Goal: Information Seeking & Learning: Learn about a topic

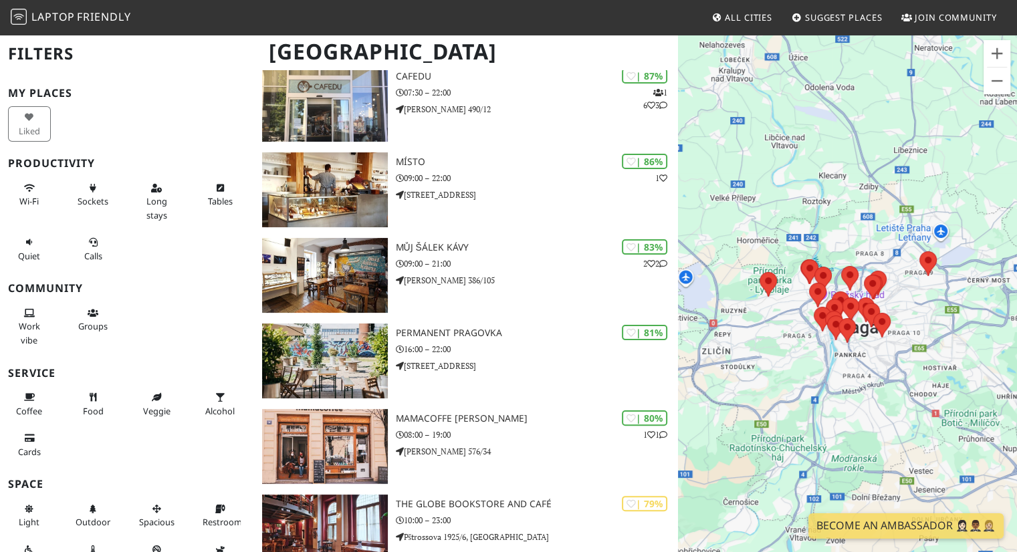
scroll to position [219, 0]
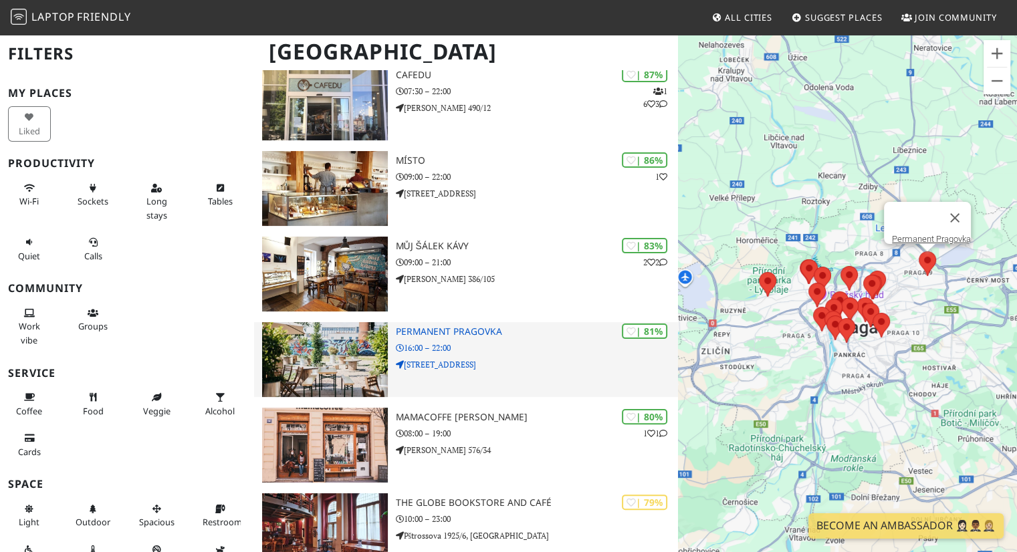
click at [459, 326] on h3 "Permanent Pragovka" at bounding box center [537, 331] width 283 height 11
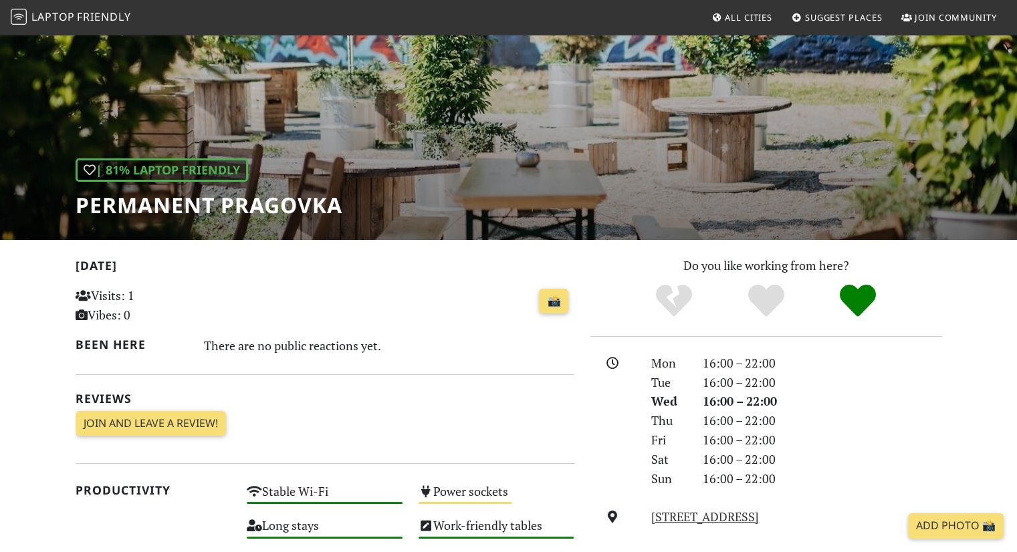
scroll to position [68, 0]
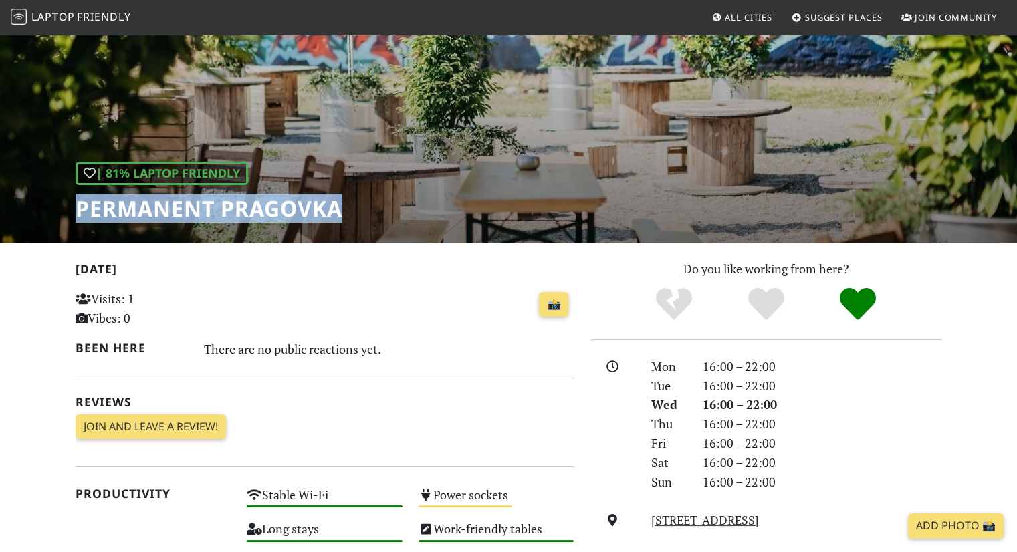
drag, startPoint x: 348, startPoint y: 217, endPoint x: 39, endPoint y: 217, distance: 309.0
click at [39, 217] on div "| 81% Laptop Friendly Permanent Pragovka" at bounding box center [508, 104] width 1017 height 278
copy h1 "Permanent Pragovka"
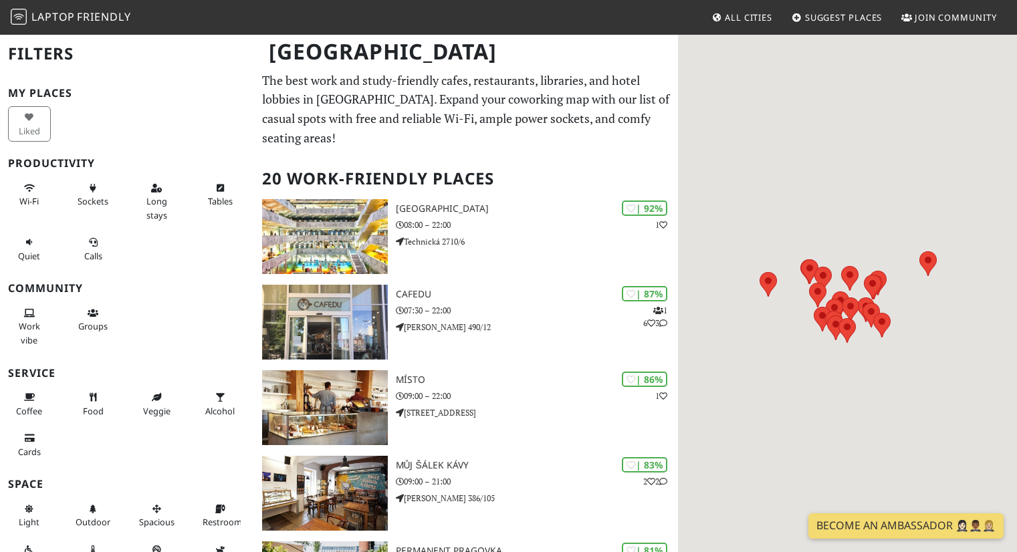
scroll to position [219, 0]
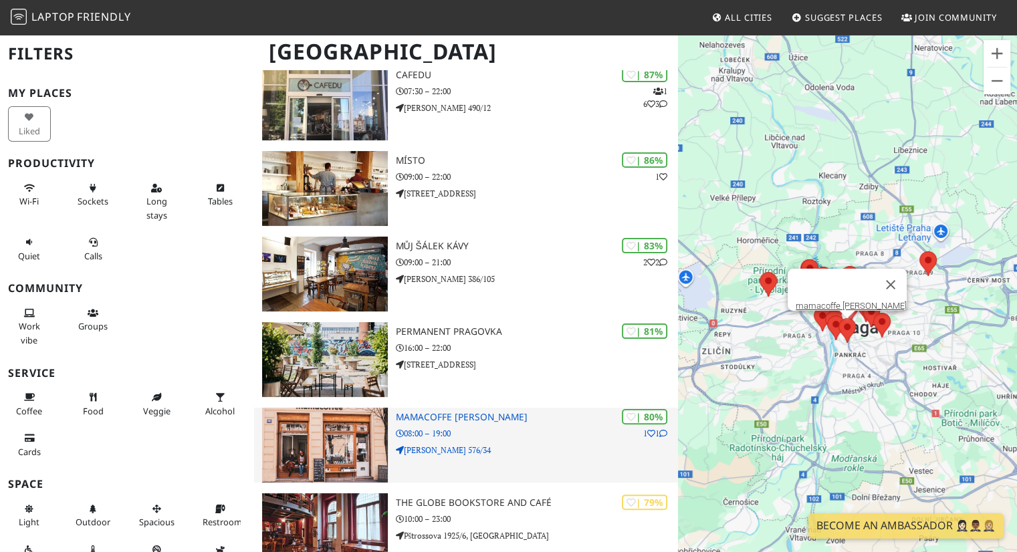
click at [463, 412] on h3 "mamacoffe [PERSON_NAME]" at bounding box center [537, 417] width 283 height 11
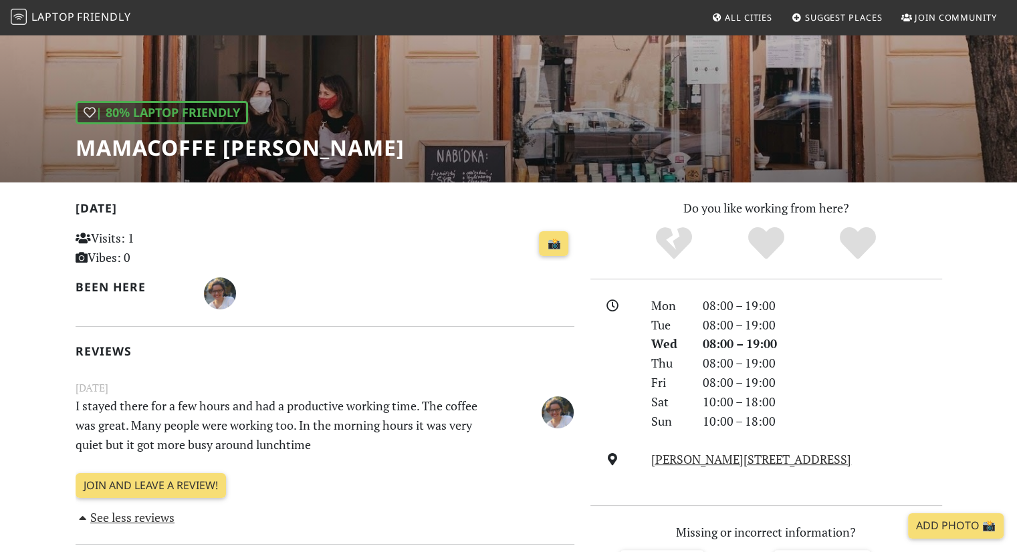
scroll to position [80, 0]
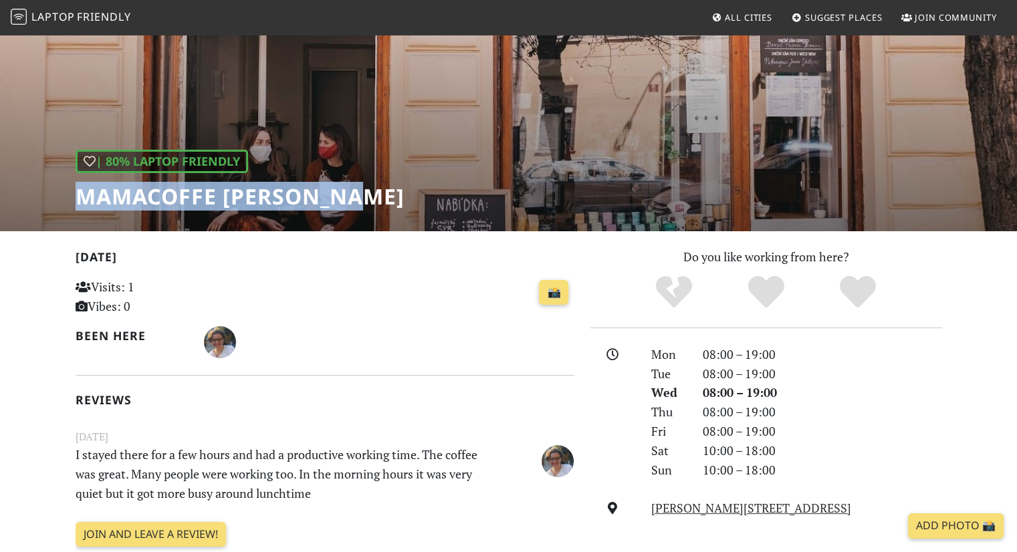
drag, startPoint x: 369, startPoint y: 199, endPoint x: 74, endPoint y: 200, distance: 295.6
click at [74, 200] on div "| 80% Laptop Friendly mamacoffe [PERSON_NAME]" at bounding box center [508, 92] width 1017 height 278
copy h1 "mamacoffe [PERSON_NAME]"
